Goal: Information Seeking & Learning: Find specific fact

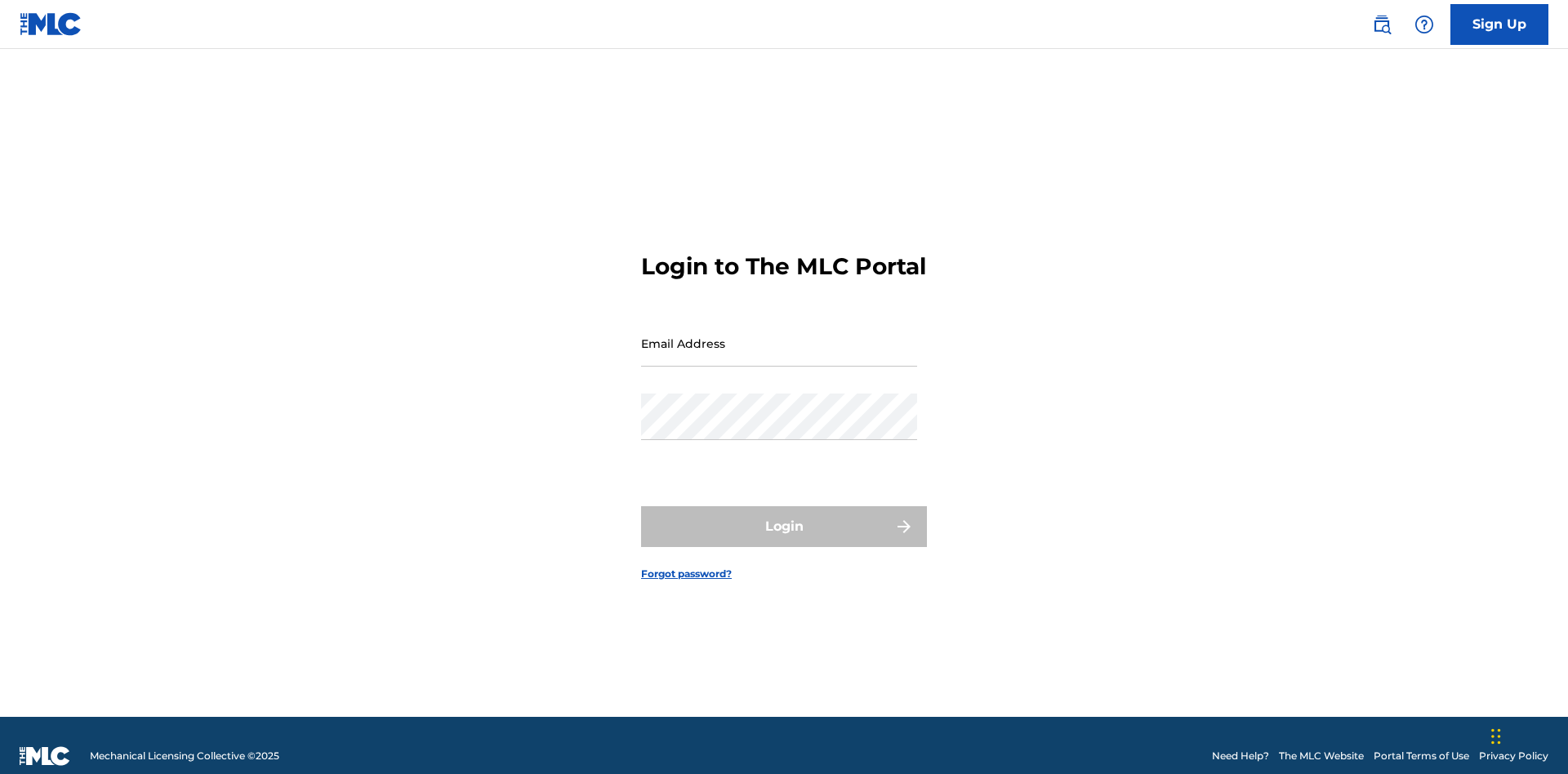
scroll to position [21, 0]
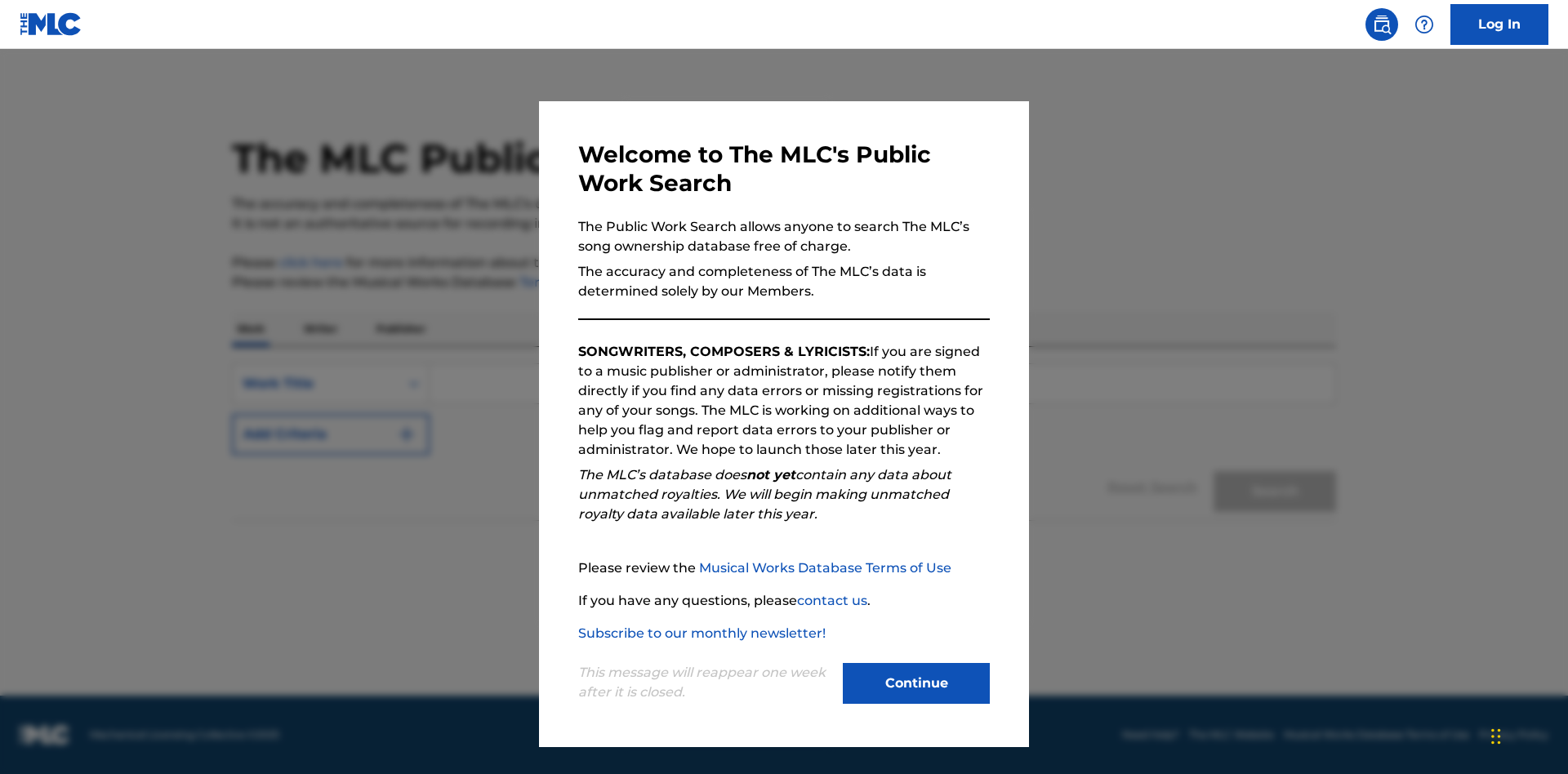
click at [917, 684] on button "Continue" at bounding box center [917, 683] width 147 height 41
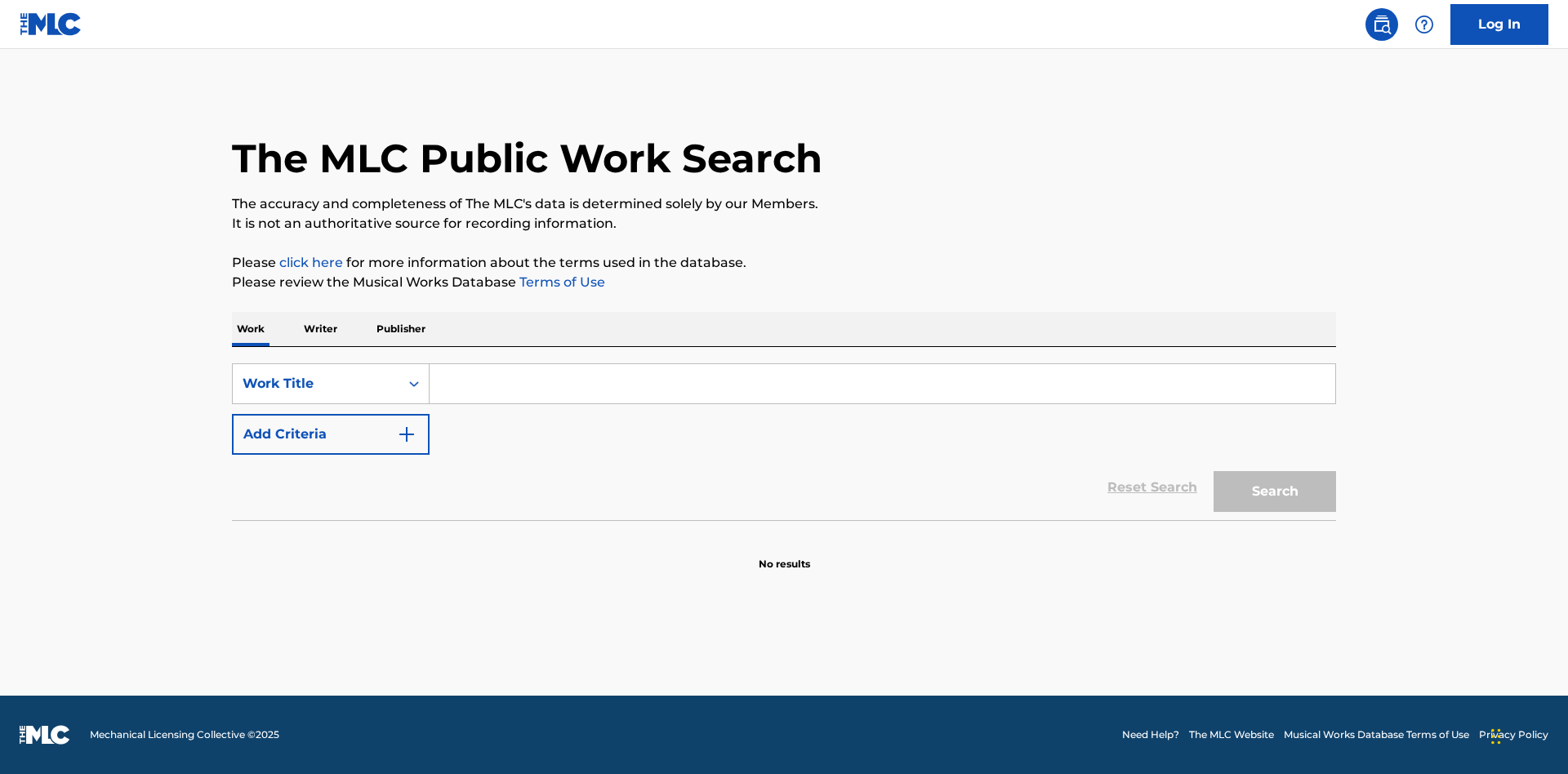
click at [331, 434] on button "Add Criteria" at bounding box center [331, 434] width 198 height 41
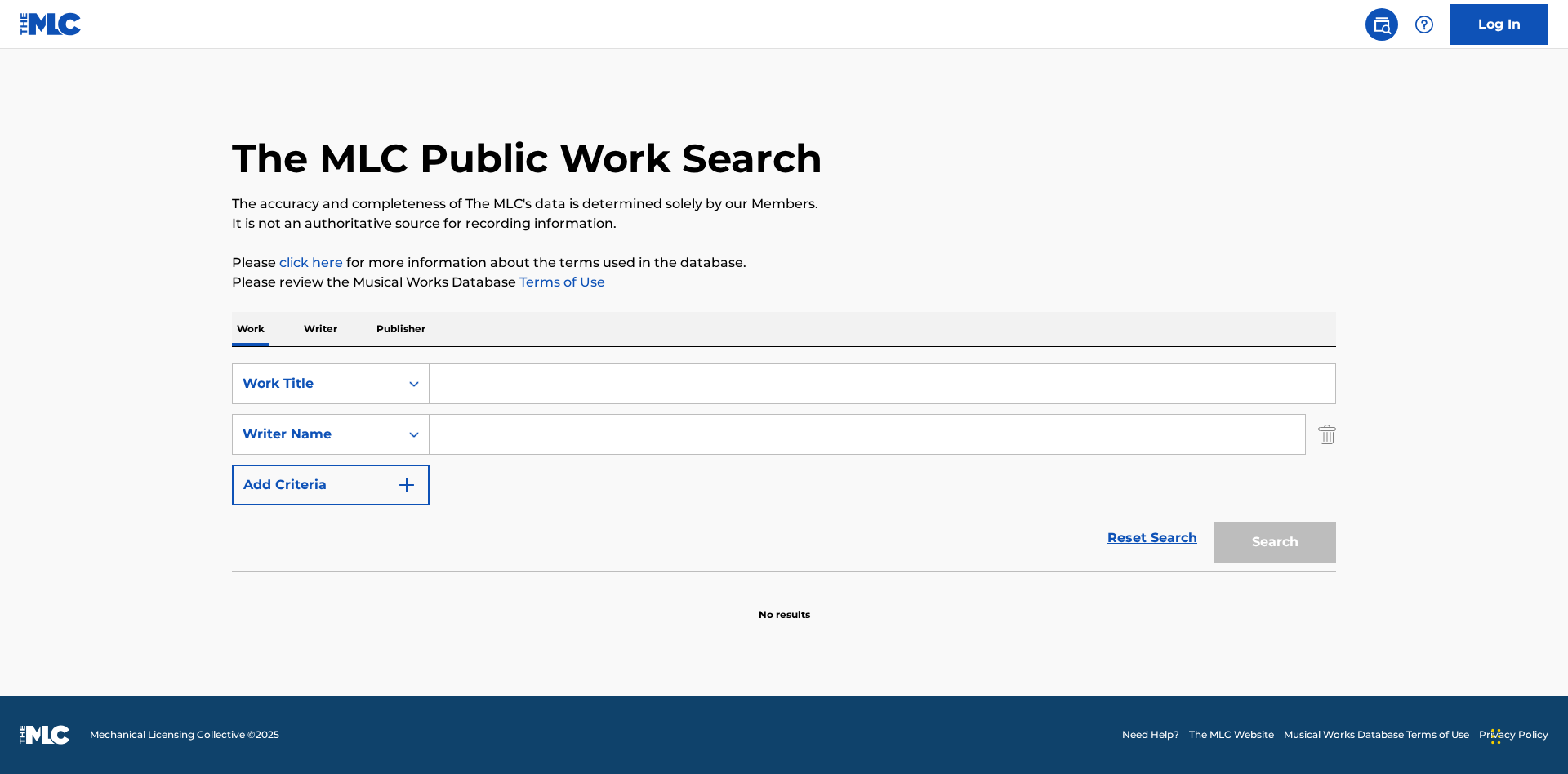
click at [331, 484] on button "Add Criteria" at bounding box center [331, 484] width 198 height 41
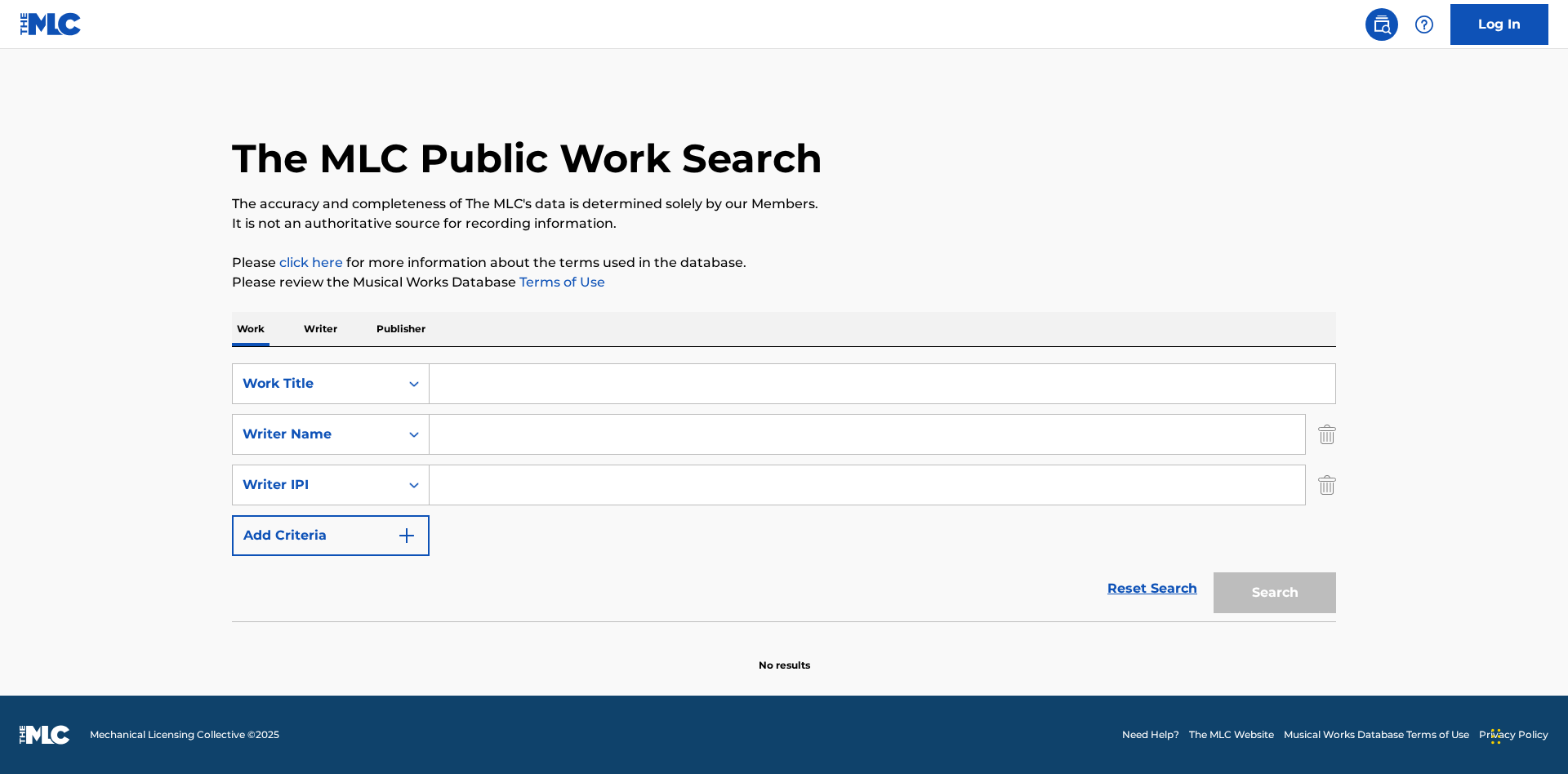
click at [331, 536] on button "Add Criteria" at bounding box center [331, 536] width 198 height 41
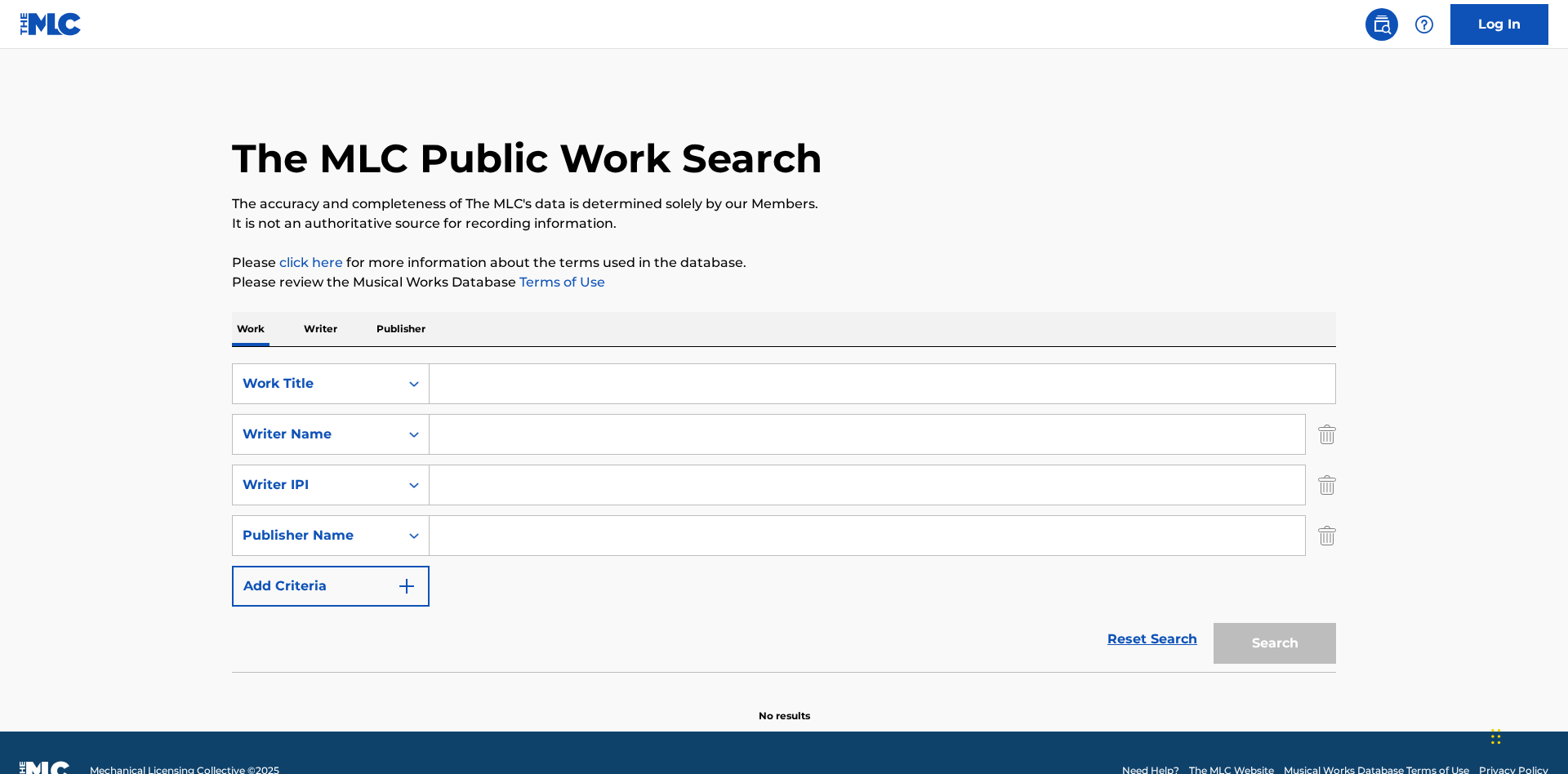
scroll to position [36, 0]
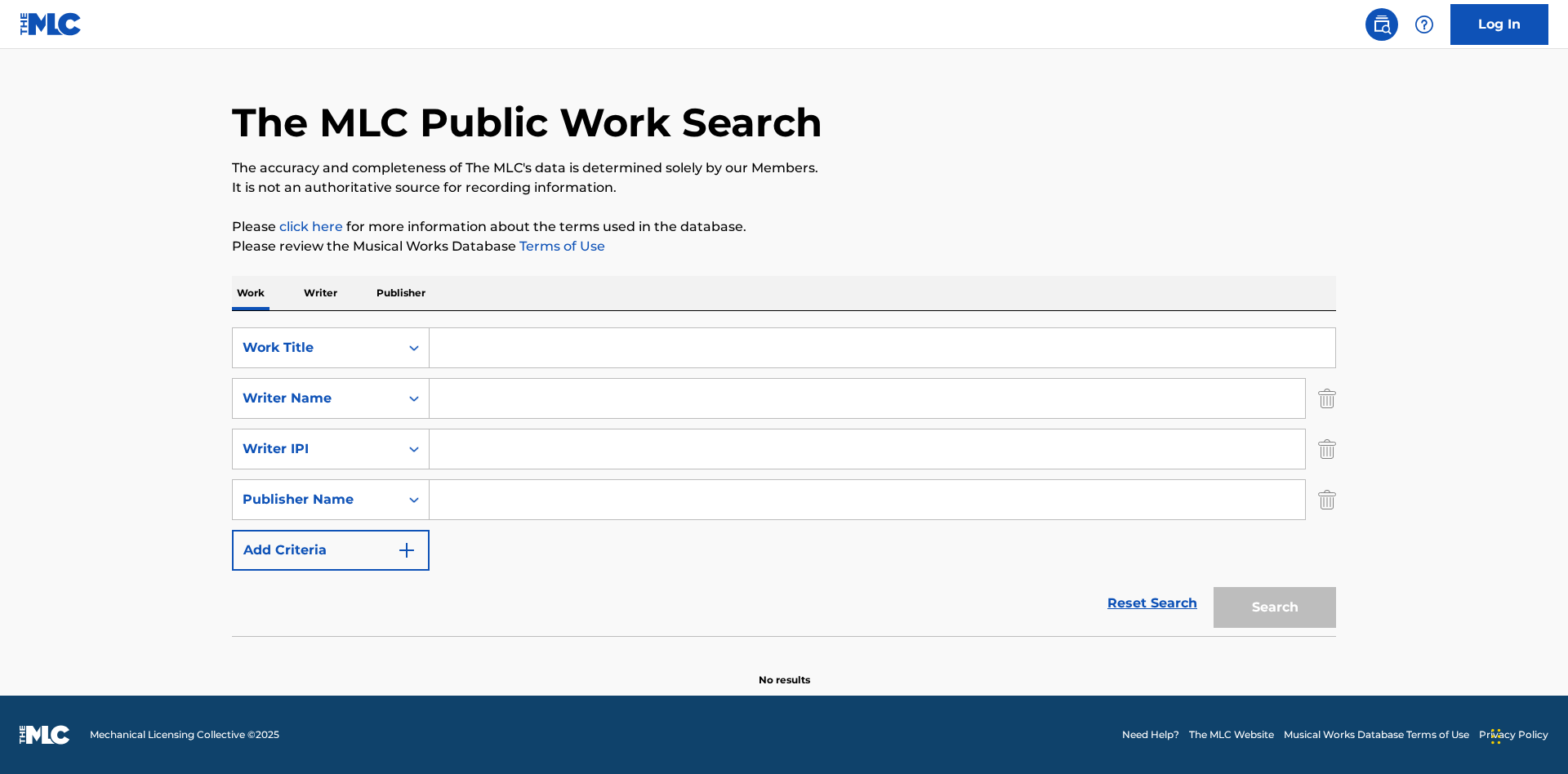
click at [331, 551] on button "Add Criteria" at bounding box center [331, 550] width 198 height 41
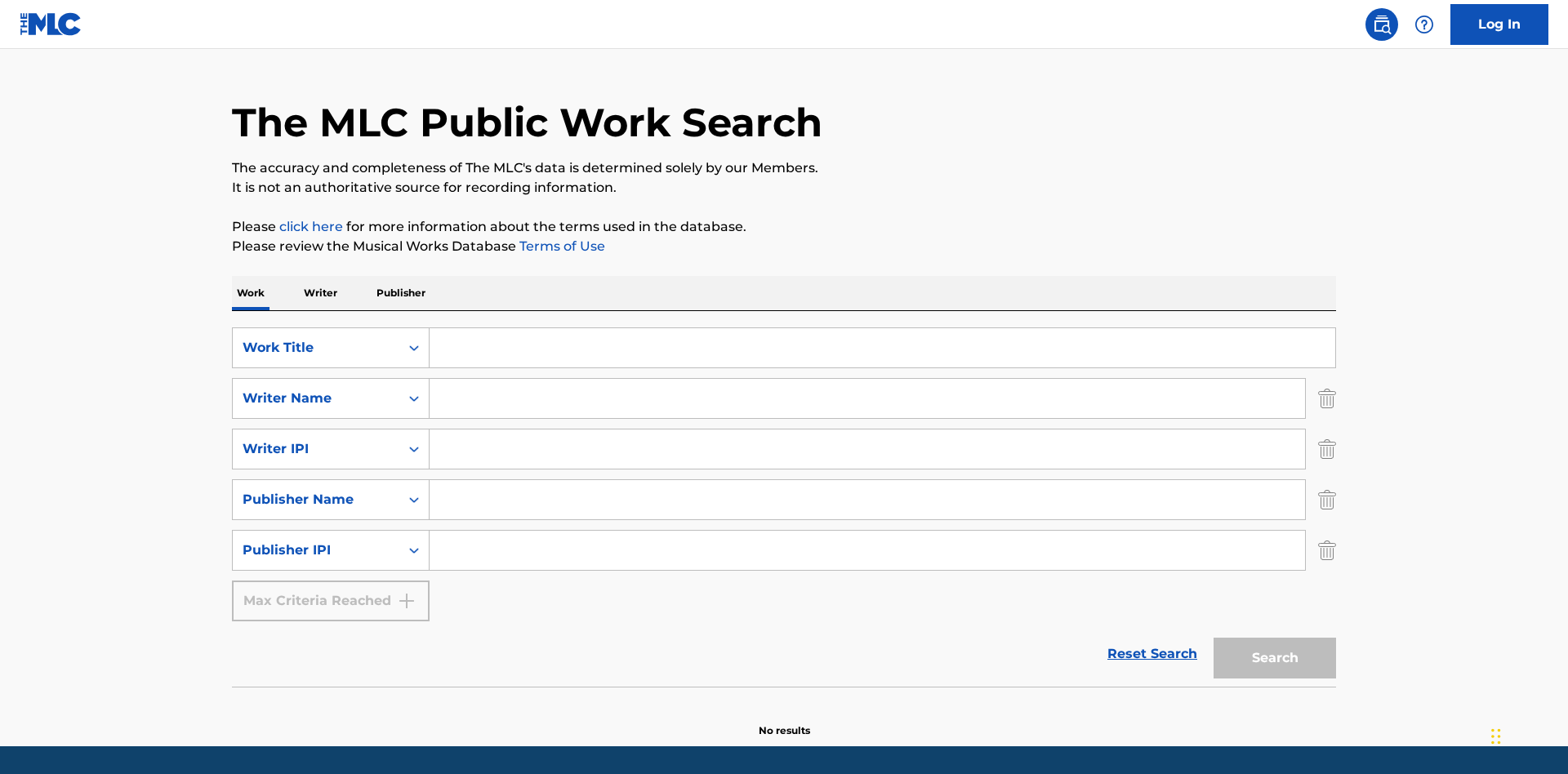
scroll to position [86, 0]
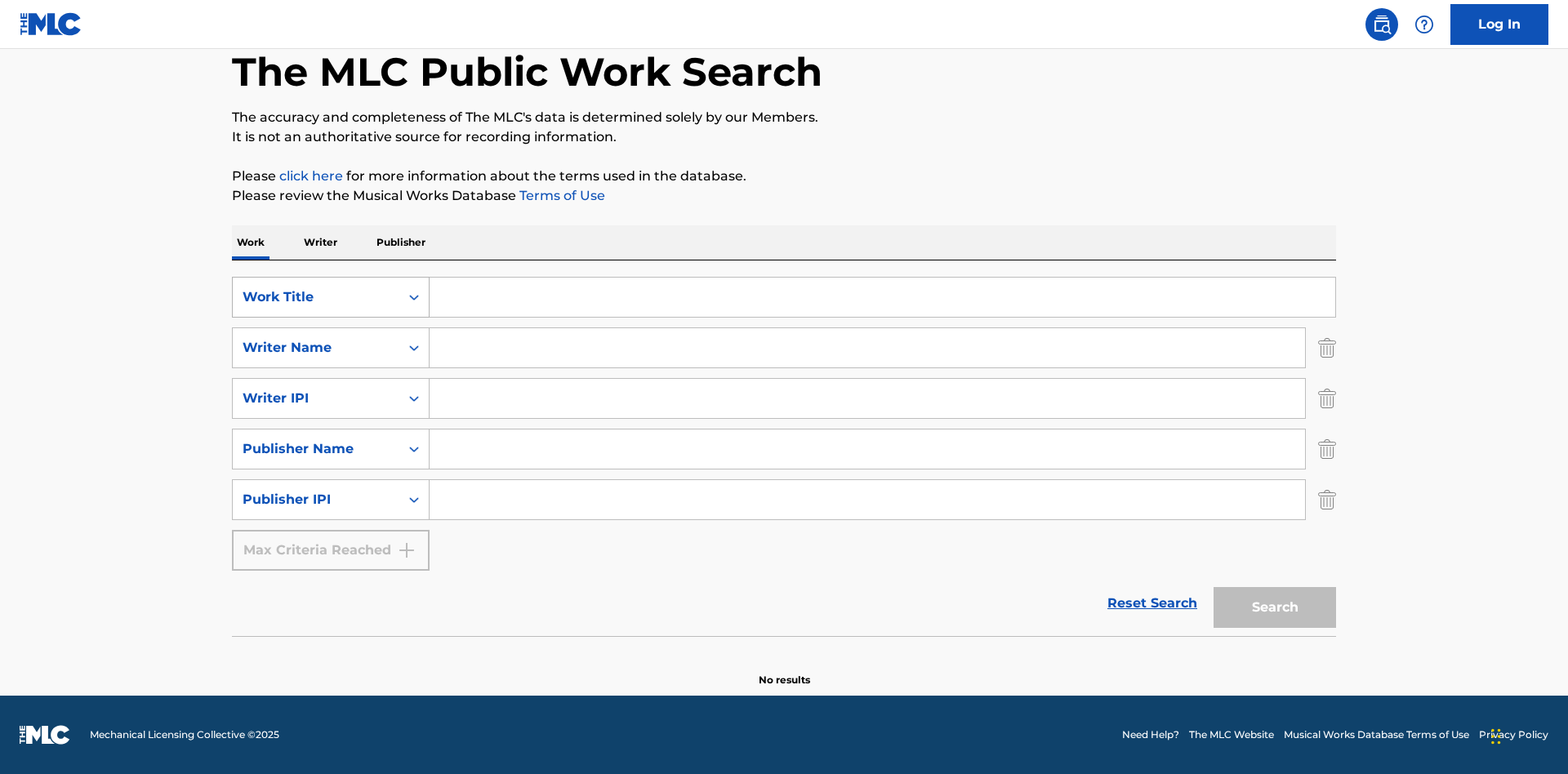
click at [316, 297] on div "Work Title" at bounding box center [316, 296] width 147 height 19
click at [331, 338] on div "ISWC" at bounding box center [331, 338] width 196 height 41
click at [316, 348] on div "Writer Name" at bounding box center [316, 347] width 147 height 19
click at [331, 388] on div "MLC Publisher Number" at bounding box center [331, 388] width 196 height 41
click at [316, 398] on div "Writer IPI" at bounding box center [316, 397] width 147 height 19
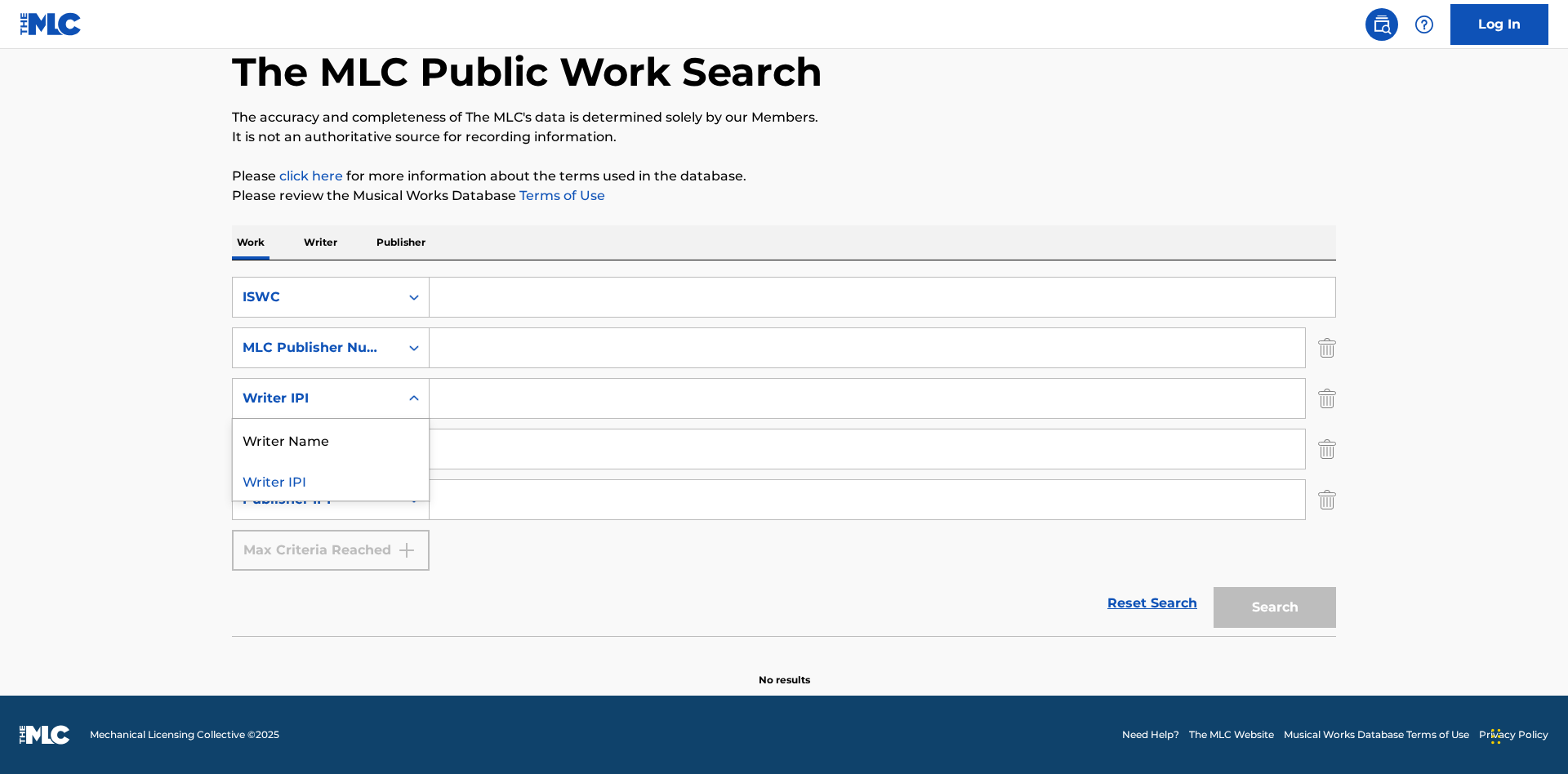
click at [331, 439] on div "Writer Name" at bounding box center [331, 438] width 196 height 41
click at [316, 449] on div "Publisher Name" at bounding box center [316, 449] width 147 height 19
click at [331, 490] on div "Writer IPI" at bounding box center [331, 490] width 196 height 41
click at [316, 500] on div "Publisher IPI" at bounding box center [316, 499] width 147 height 19
click at [331, 541] on div "Publisher Name" at bounding box center [331, 540] width 196 height 41
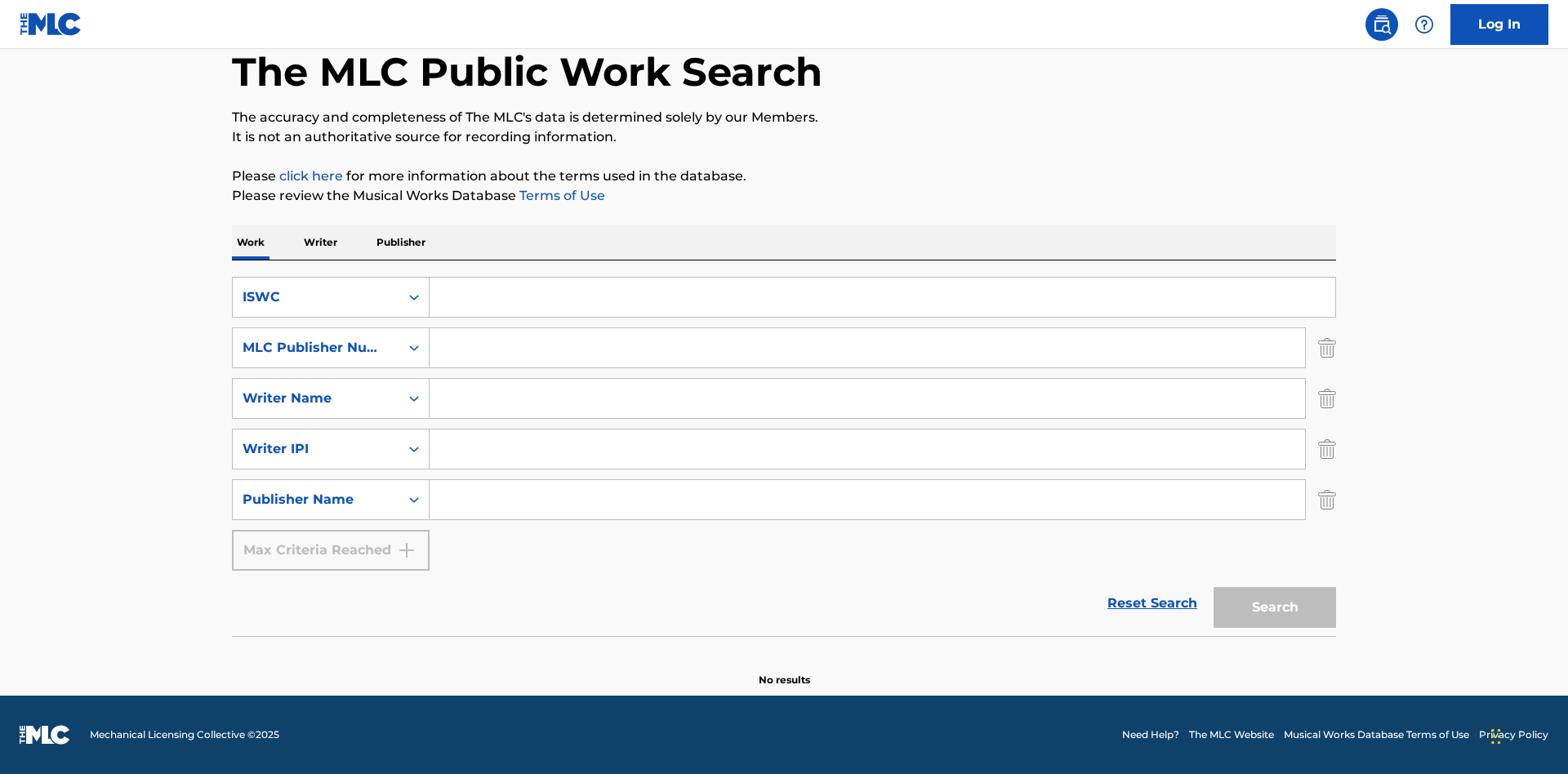
click at [882, 297] on input "Search Form" at bounding box center [882, 297] width 906 height 39
type input "T-917.105.8"
click at [867, 348] on input "Search Form" at bounding box center [867, 347] width 876 height 39
type input "P06967"
click at [867, 398] on input "Search Form" at bounding box center [867, 398] width 876 height 39
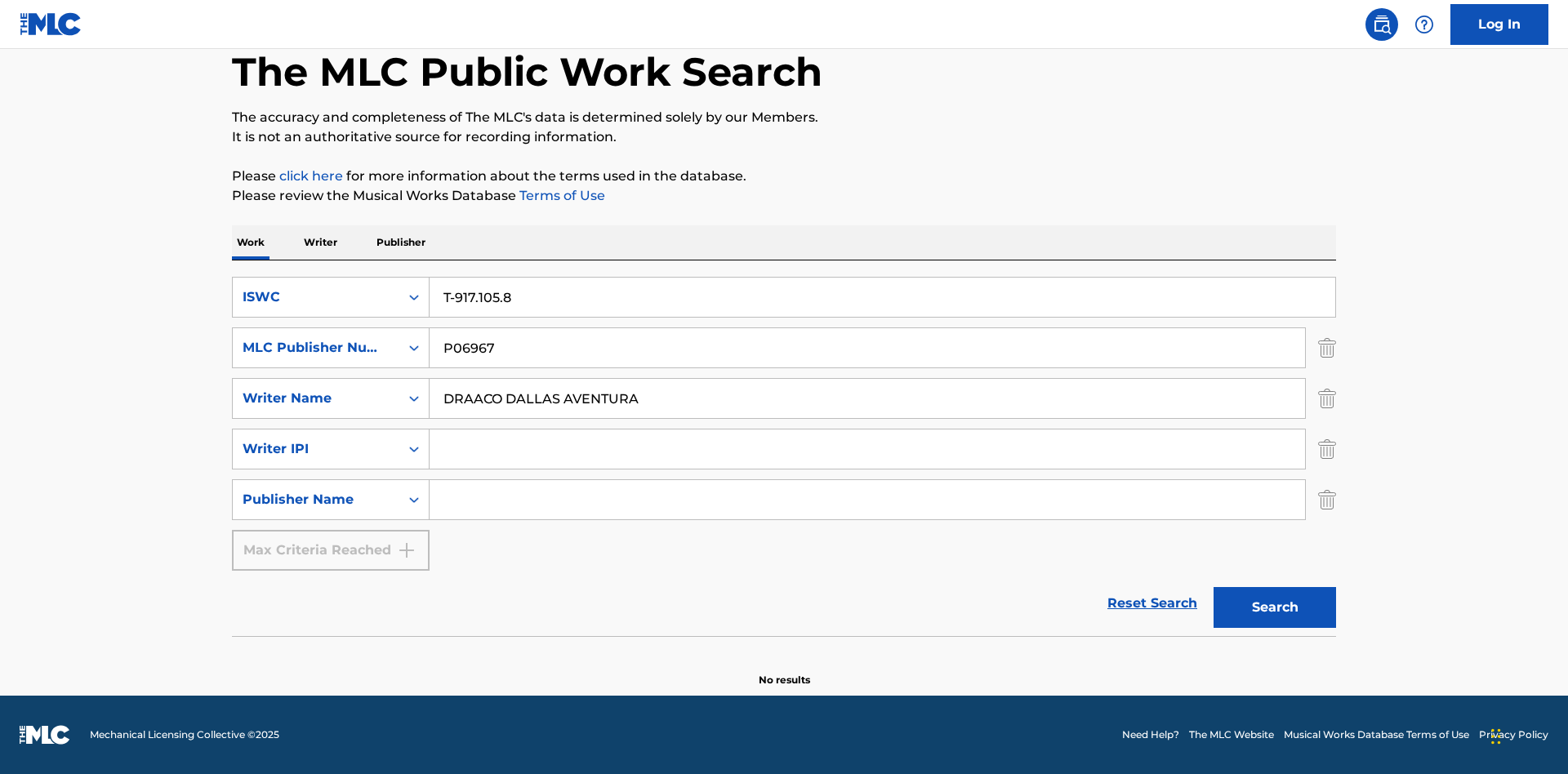
type input "DRAACO DALLAS AVENTURA"
click at [867, 449] on input "Search Form" at bounding box center [867, 449] width 876 height 39
type input "00766422818"
click at [867, 500] on input "Search Form" at bounding box center [867, 500] width 876 height 39
type input "DRAACO AVENTURA PUB DESIGNEE"
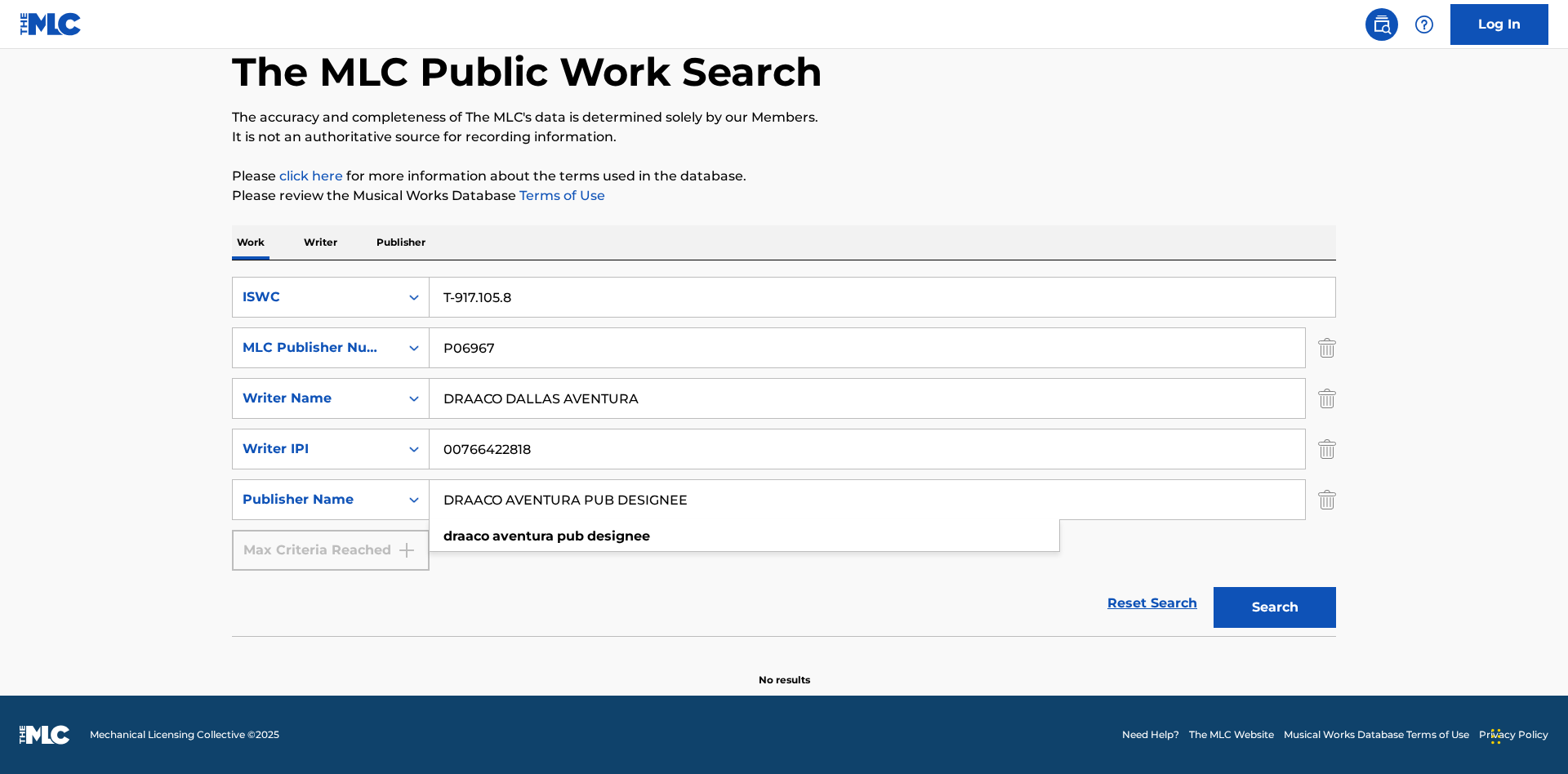
click at [1275, 607] on button "Search" at bounding box center [1275, 607] width 122 height 41
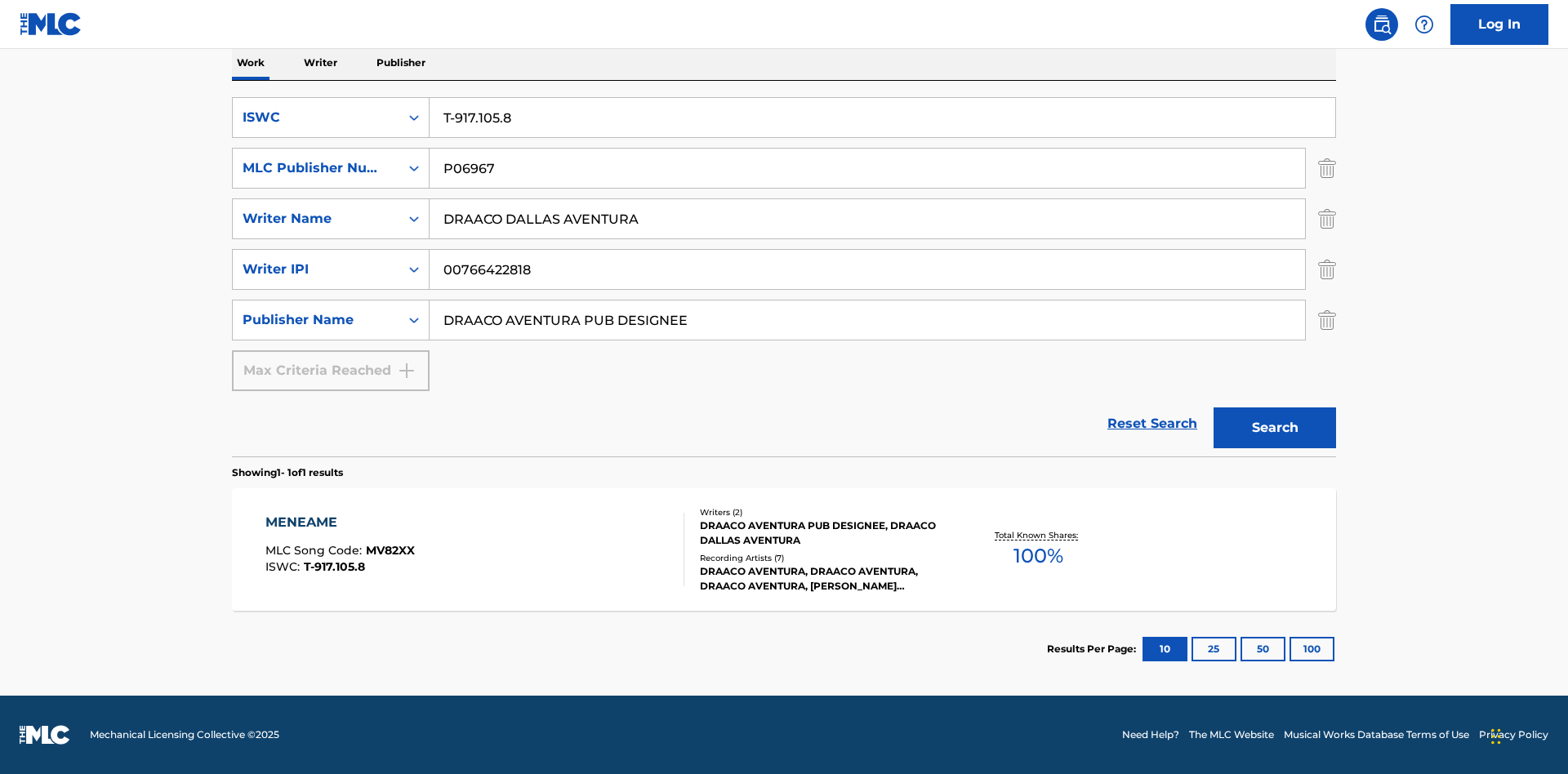
click at [1289, 649] on button "100" at bounding box center [1312, 648] width 45 height 24
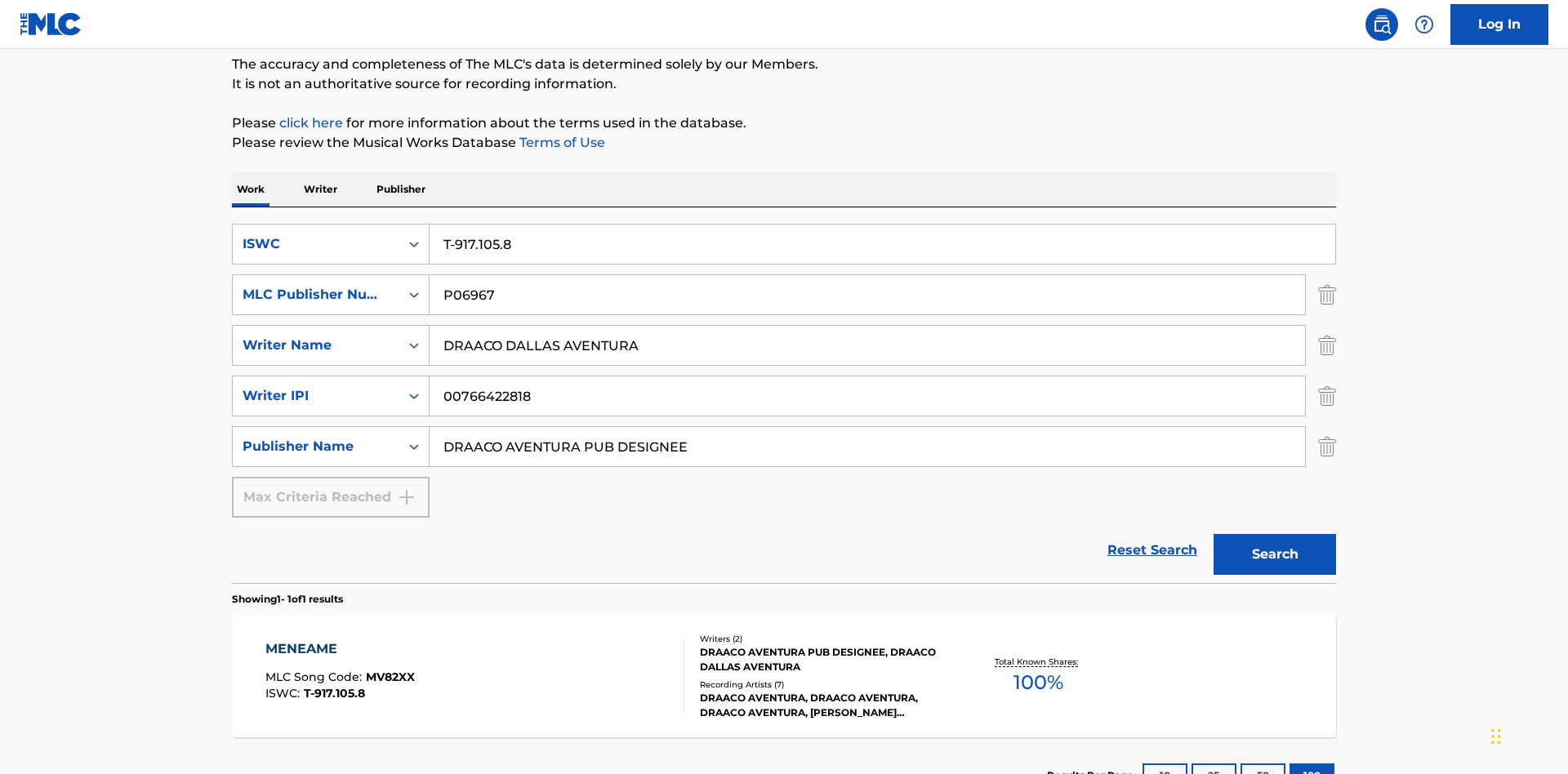
scroll to position [266, 0]
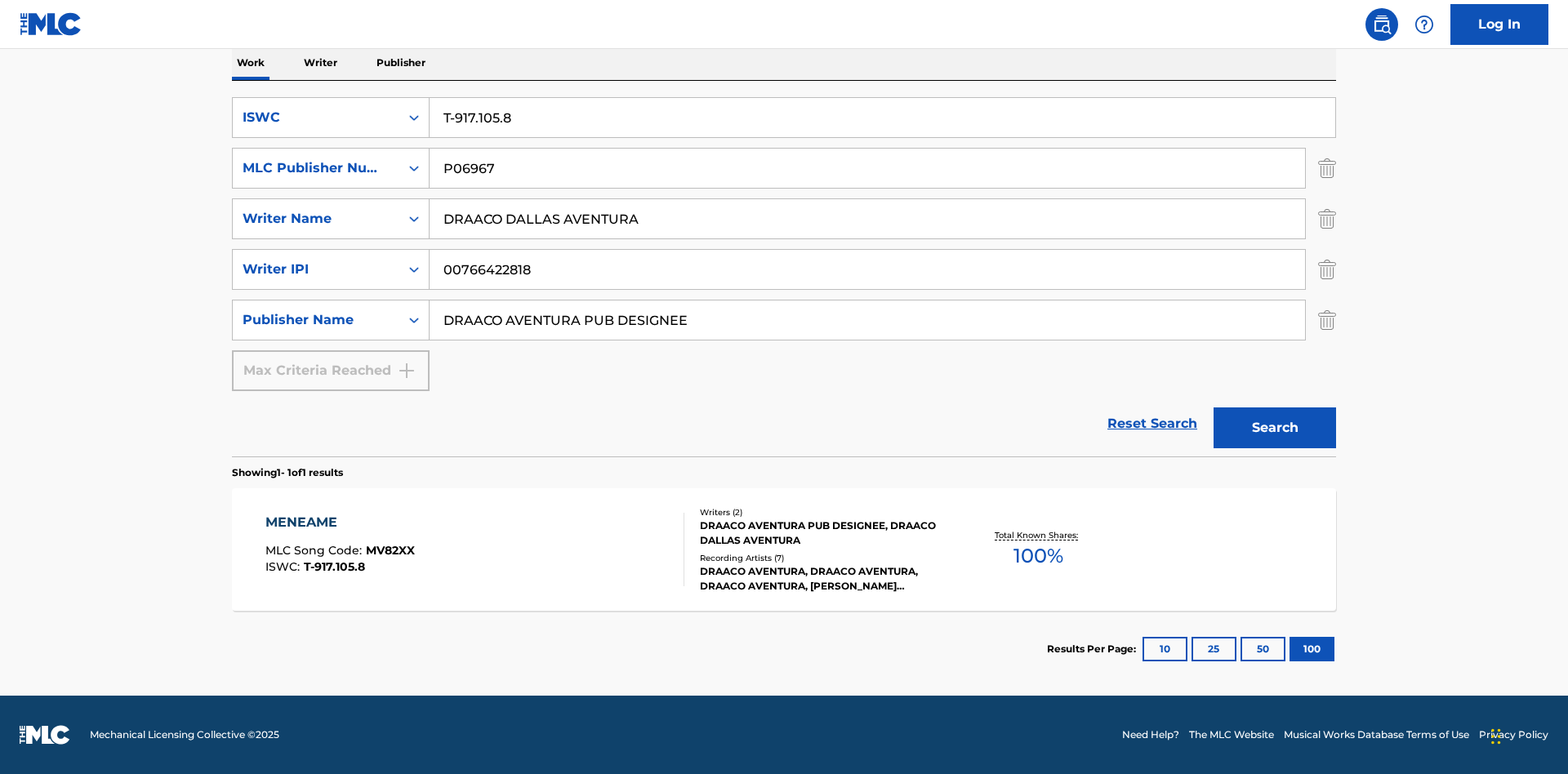
click at [339, 522] on div "MENEAME" at bounding box center [340, 522] width 150 height 19
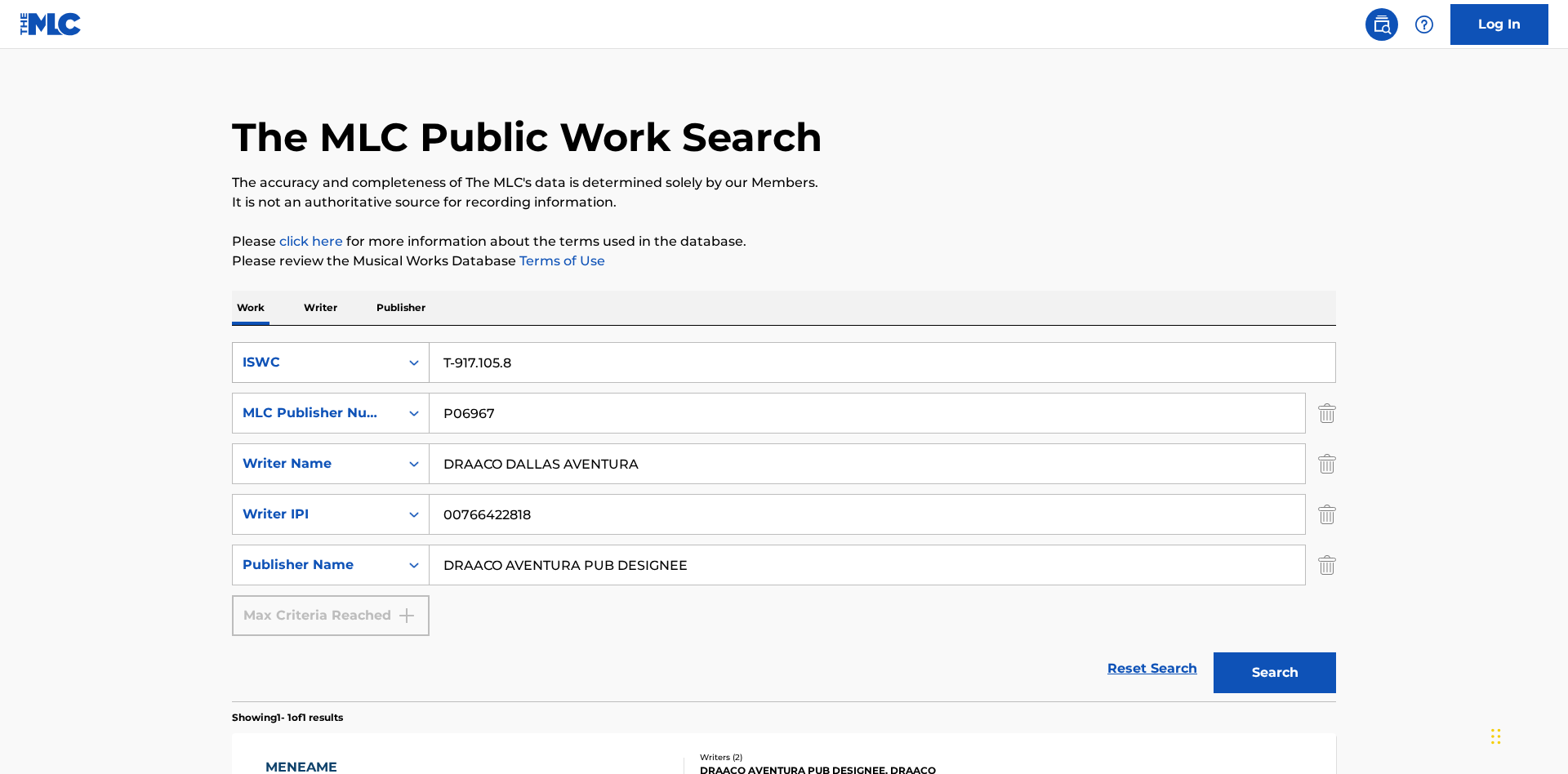
click at [316, 352] on div "ISWC" at bounding box center [316, 361] width 147 height 19
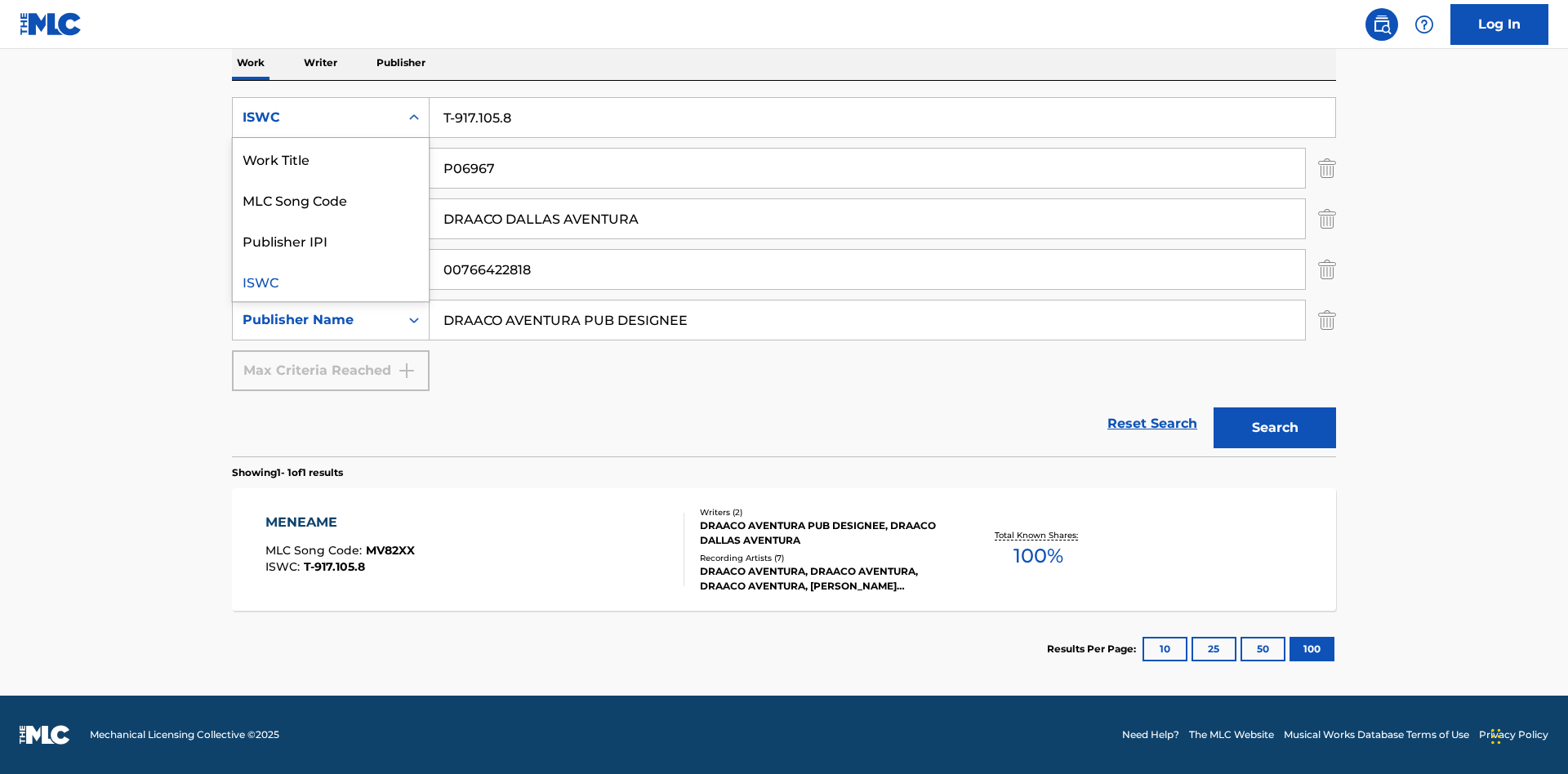
click at [331, 199] on div "MLC Song Code" at bounding box center [331, 199] width 196 height 41
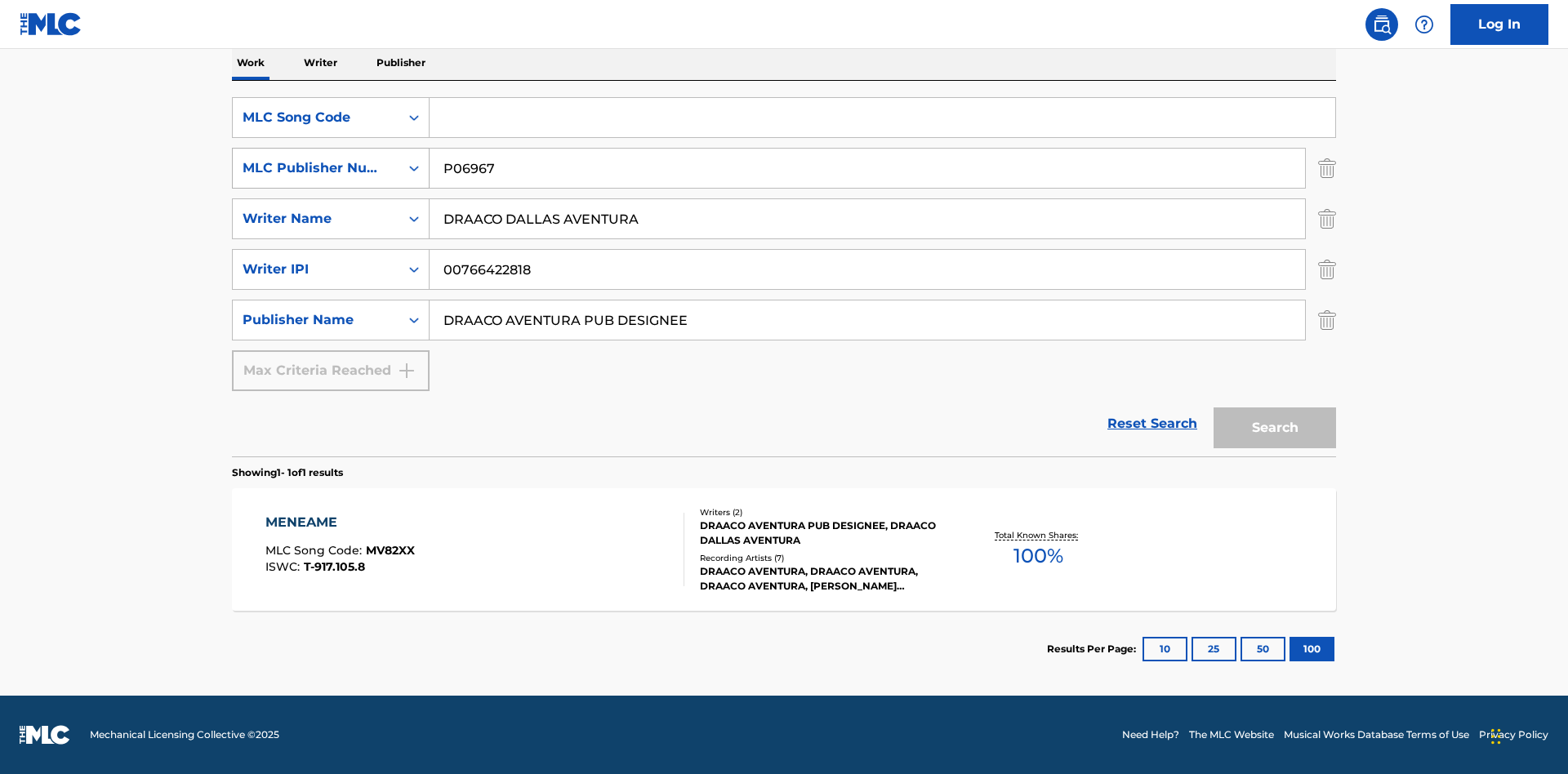
click at [316, 168] on div "MLC Publisher Number" at bounding box center [316, 167] width 147 height 19
click at [331, 209] on div "Publisher IPI" at bounding box center [331, 208] width 196 height 41
click at [882, 117] on input "Search Form" at bounding box center [882, 117] width 906 height 39
type input "MV82XX"
click at [867, 168] on input "Search Form" at bounding box center [867, 168] width 876 height 39
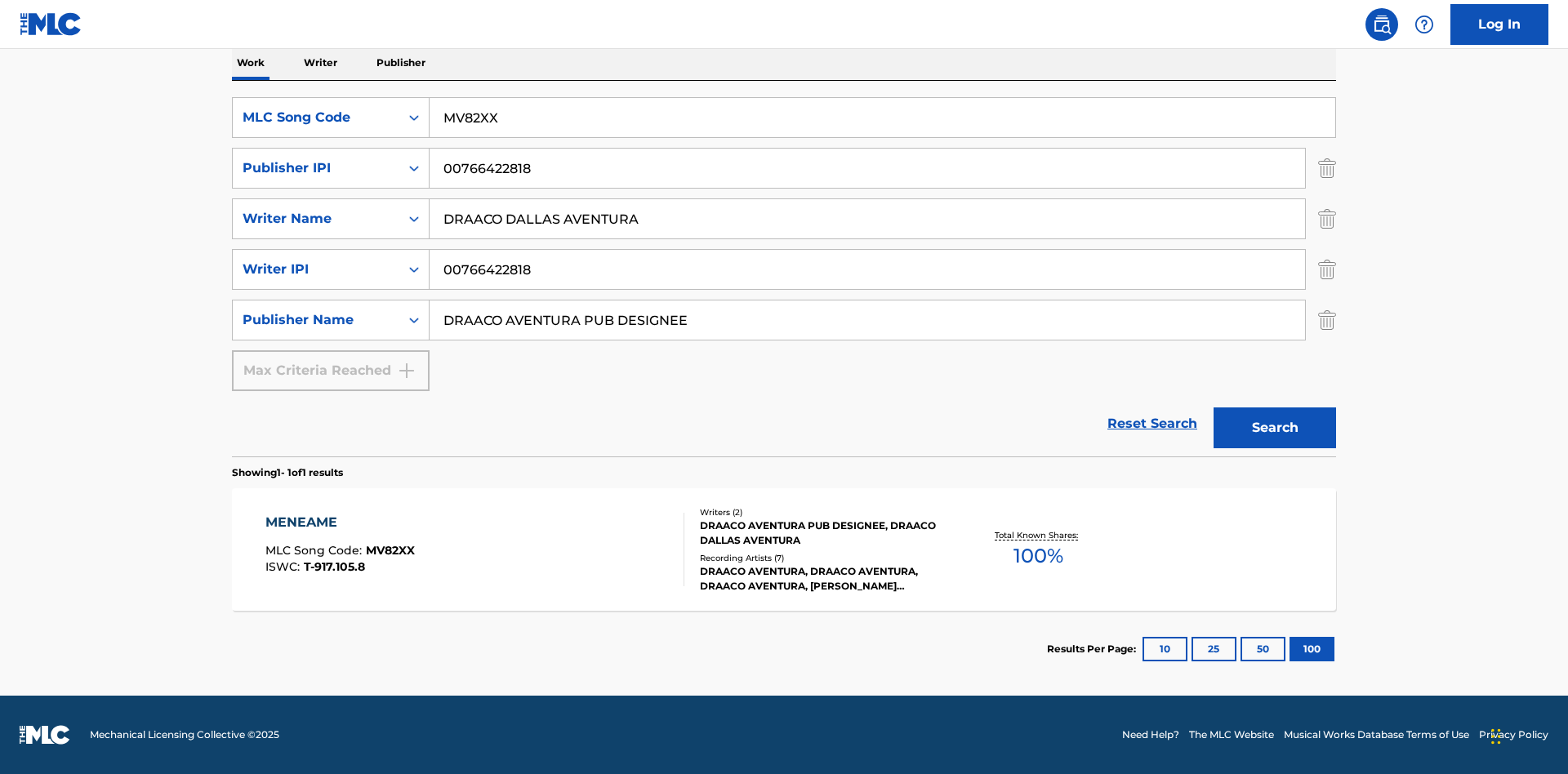
type input "00766422818"
click at [1275, 428] on button "Search" at bounding box center [1275, 428] width 122 height 41
click at [339, 522] on div "MENEAME" at bounding box center [340, 522] width 150 height 19
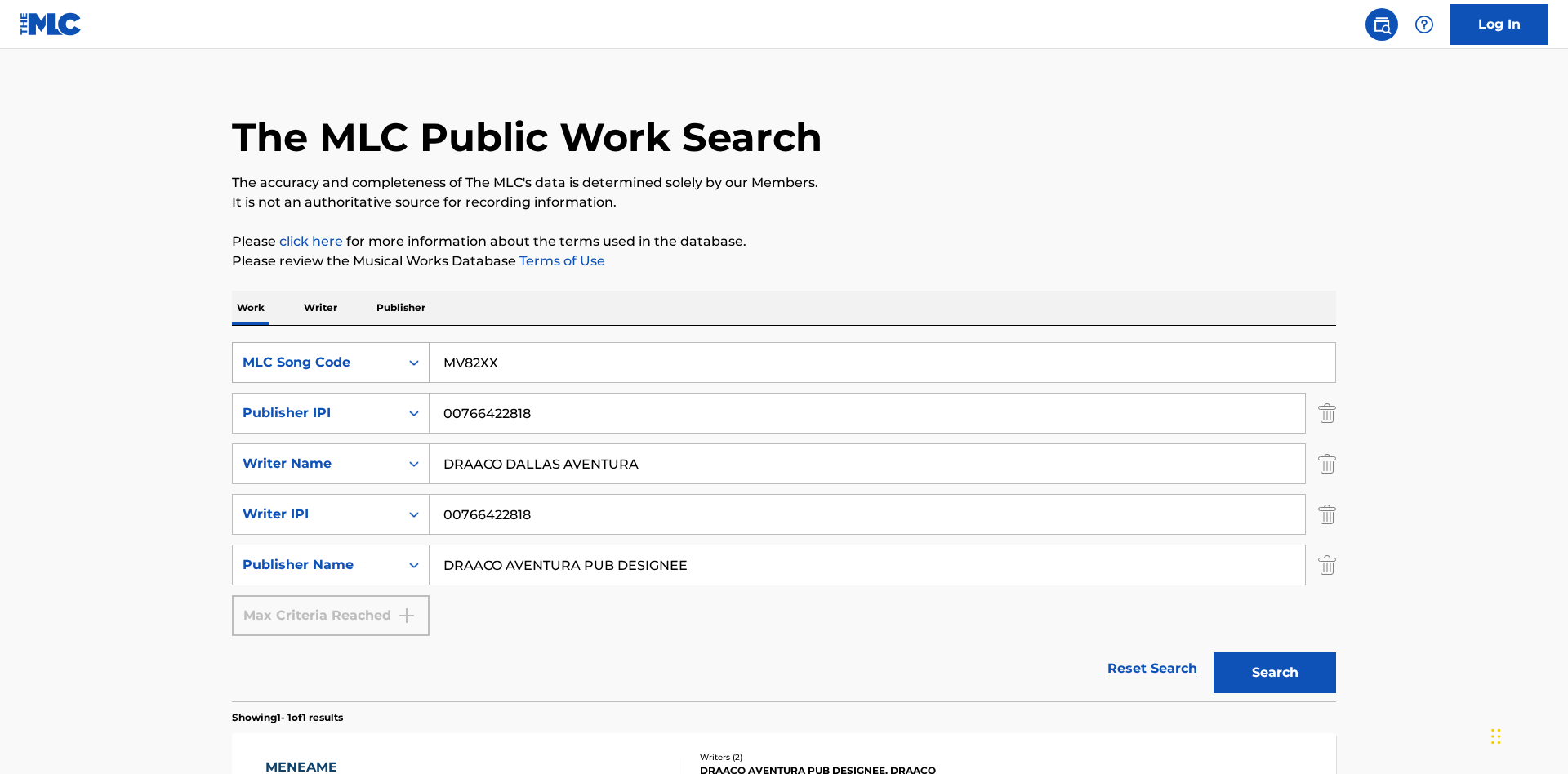
click at [316, 352] on div "MLC Song Code" at bounding box center [316, 361] width 147 height 19
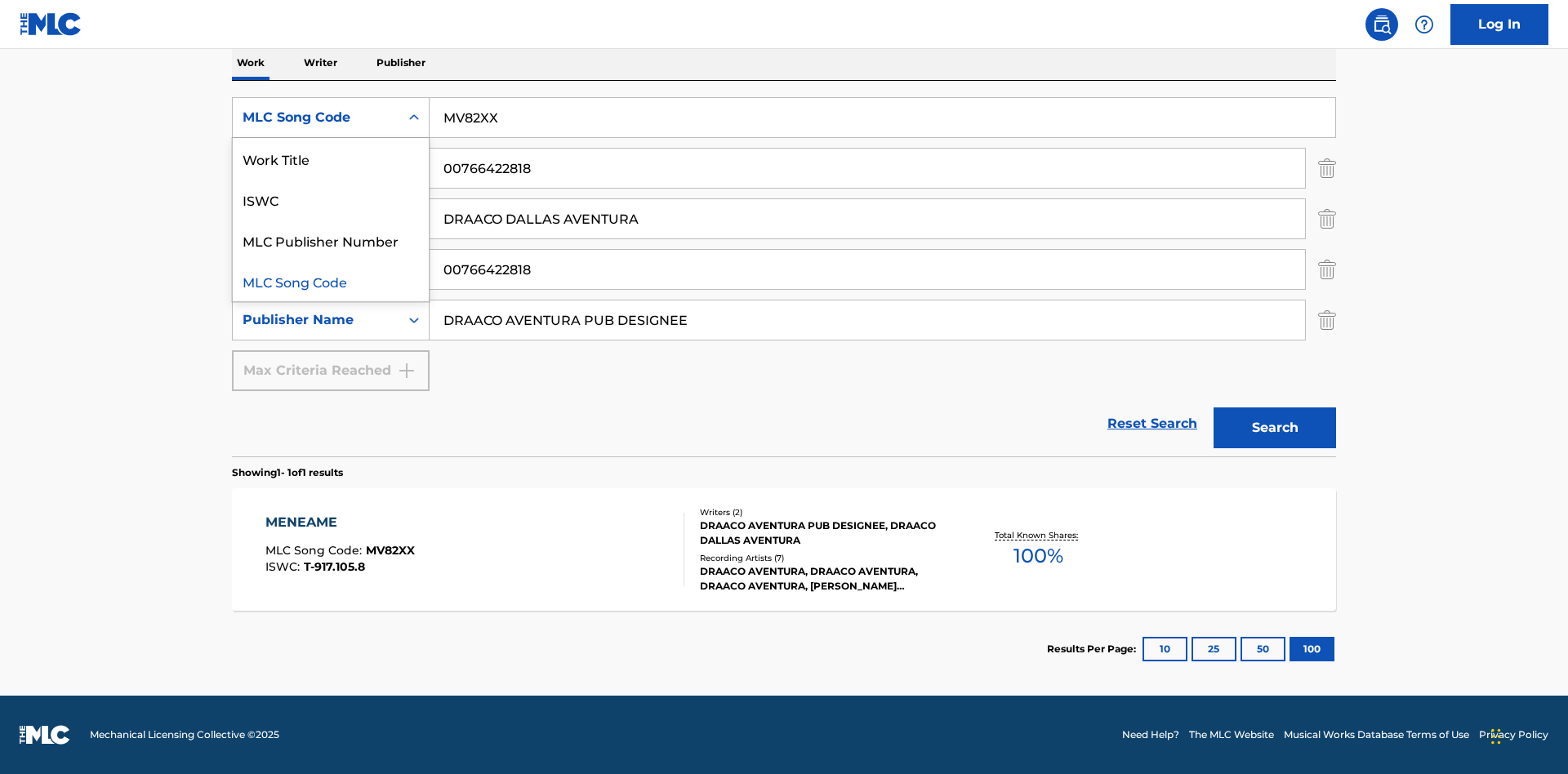
click at [331, 158] on div "Work Title" at bounding box center [331, 158] width 196 height 41
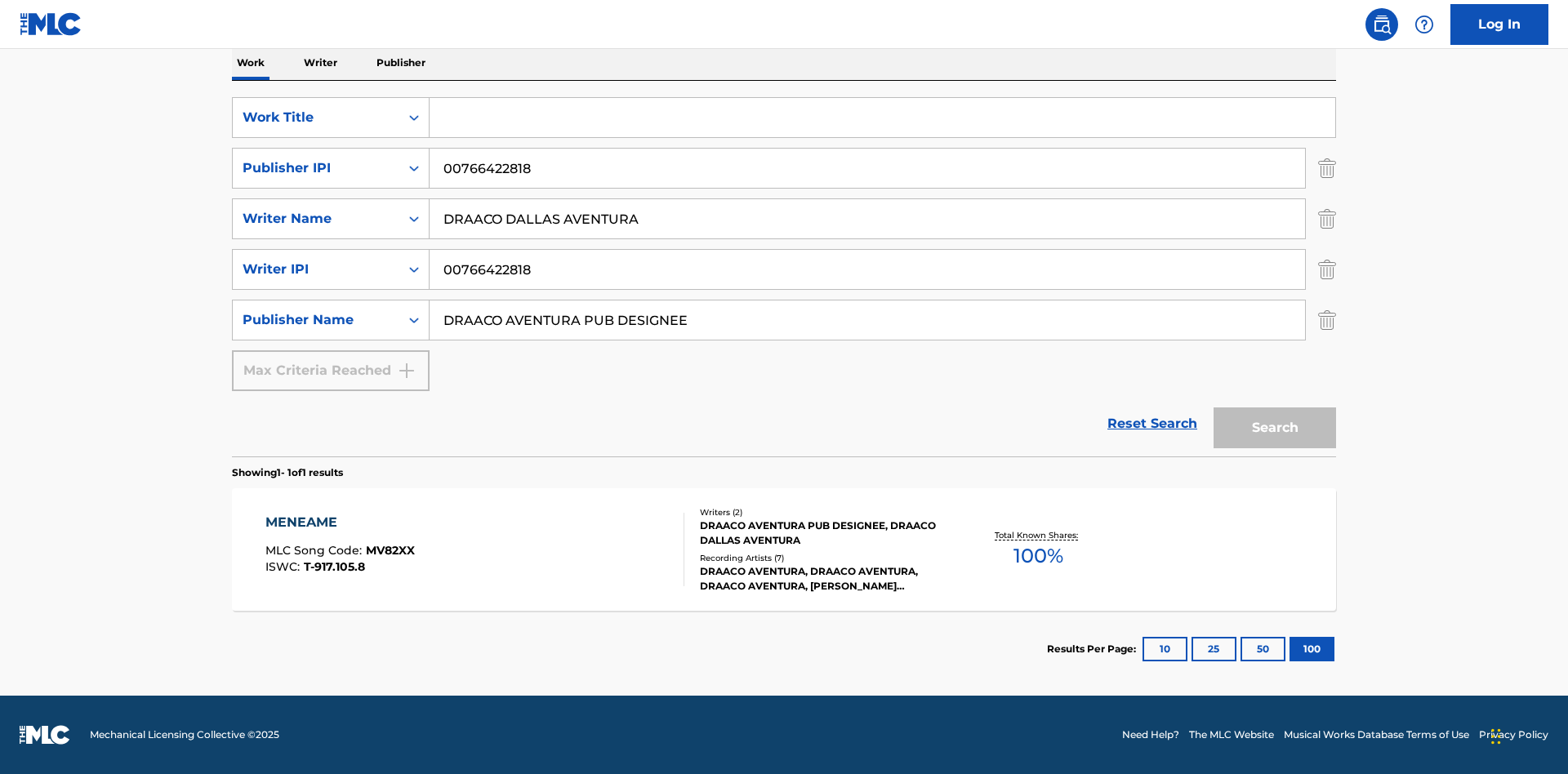
click at [882, 117] on input "Search Form" at bounding box center [882, 117] width 906 height 39
type input "MENEAME"
click at [1275, 428] on button "Search" at bounding box center [1275, 428] width 122 height 41
